Goal: Information Seeking & Learning: Learn about a topic

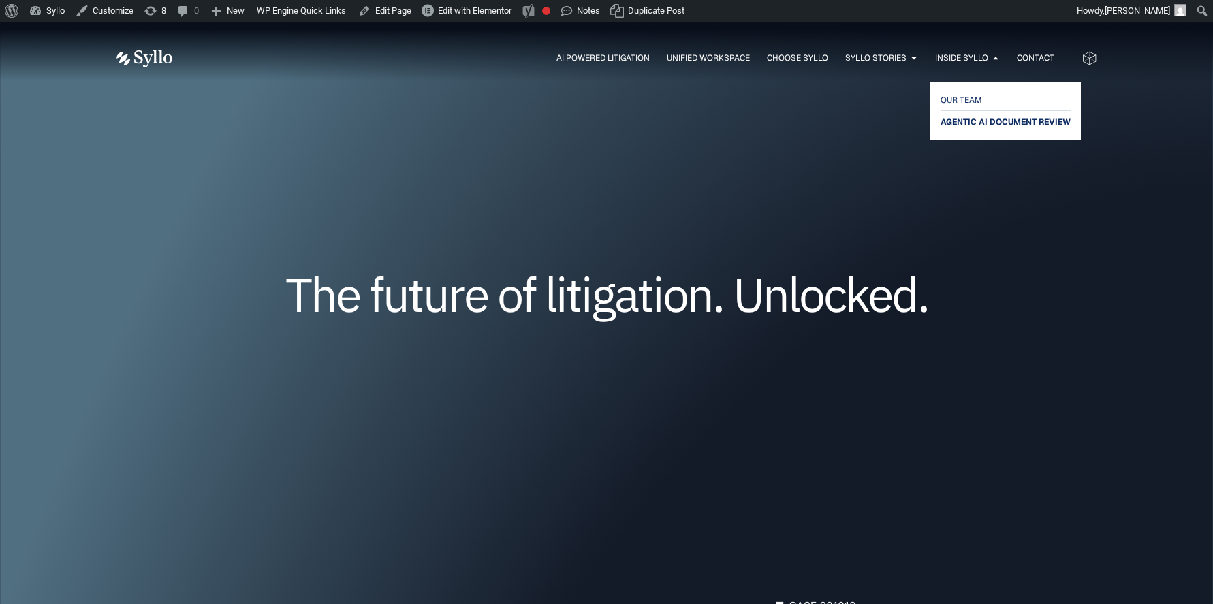
click at [967, 121] on span "AGENTIC AI DOCUMENT REVIEW" at bounding box center [1006, 122] width 130 height 16
